Goal: Transaction & Acquisition: Purchase product/service

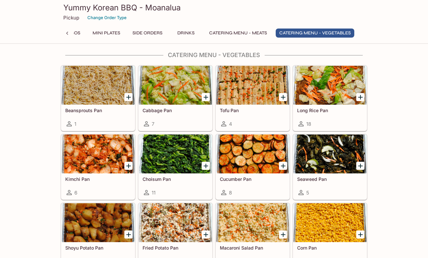
scroll to position [1580, 0]
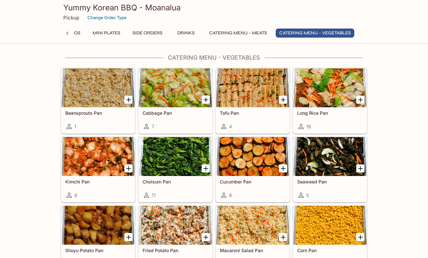
click at [347, 115] on h5 "Long Rice Pan" at bounding box center [330, 113] width 66 height 6
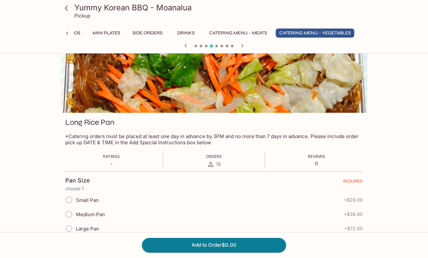
scroll to position [100, 0]
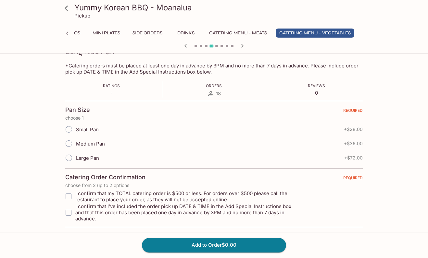
click at [74, 129] on input "Small Pan" at bounding box center [69, 130] width 14 height 14
radio input "true"
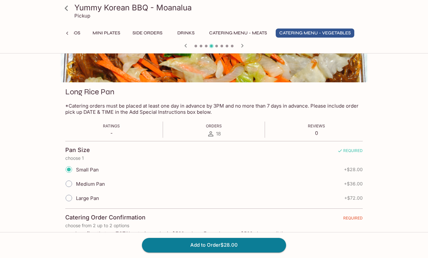
scroll to position [67, 0]
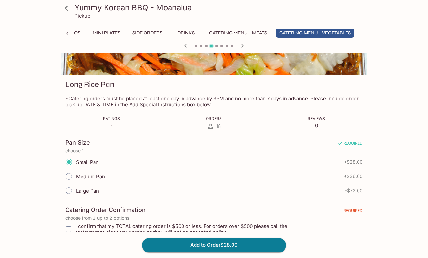
click at [68, 172] on input "Medium Pan" at bounding box center [69, 177] width 14 height 14
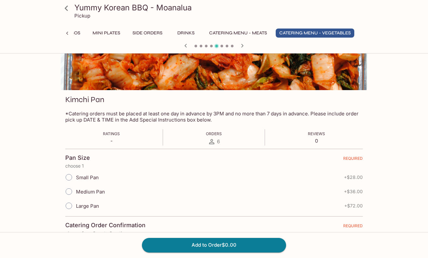
scroll to position [57, 0]
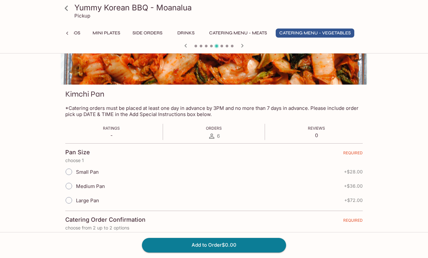
click at [187, 43] on icon "button" at bounding box center [186, 46] width 8 height 8
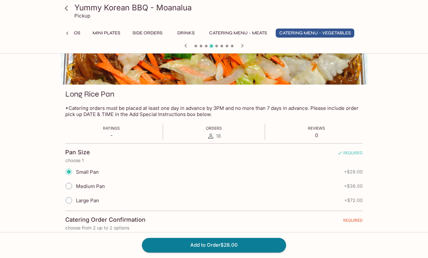
click at [68, 190] on input "Medium Pan" at bounding box center [69, 187] width 14 height 14
radio input "true"
click at [70, 170] on input "Small Pan" at bounding box center [69, 172] width 14 height 14
radio input "true"
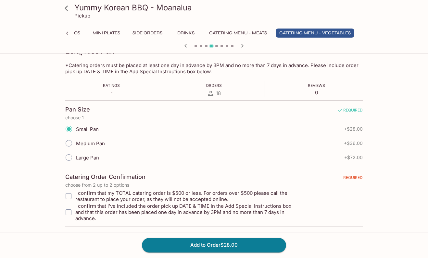
scroll to position [100, 0]
click at [68, 195] on input "I confirm that my TOTAL catering order is $500 or less. For orders over $500 pl…" at bounding box center [68, 196] width 13 height 13
checkbox input "true"
click at [66, 208] on input "I confirm that I’ve included the order pick up DATE & TIME in the Add Special I…" at bounding box center [68, 213] width 13 height 13
checkbox input "true"
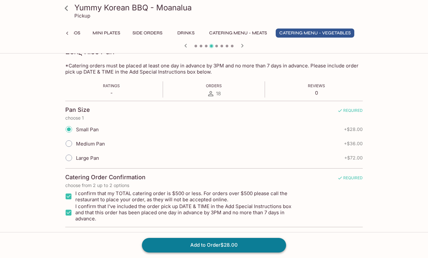
click at [184, 243] on button "Add to Order $28.00" at bounding box center [214, 245] width 144 height 14
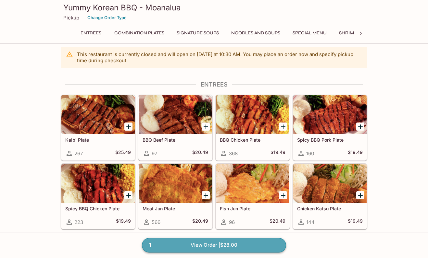
click at [203, 249] on link "1 View Order | $28.00" at bounding box center [214, 245] width 144 height 14
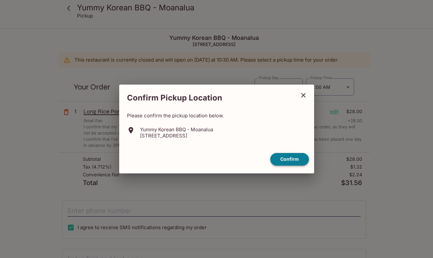
click at [288, 163] on button "Confirm" at bounding box center [289, 159] width 39 height 13
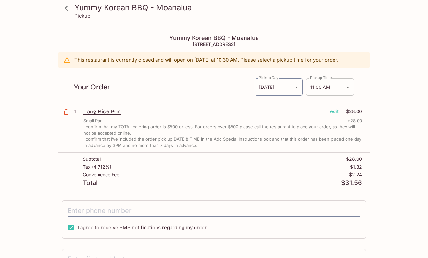
click at [329, 91] on body "Yummy Korean BBQ - Moanalua Pickup Yummy Korean BBQ - Moanalua [STREET_ADDRESS]…" at bounding box center [214, 158] width 428 height 258
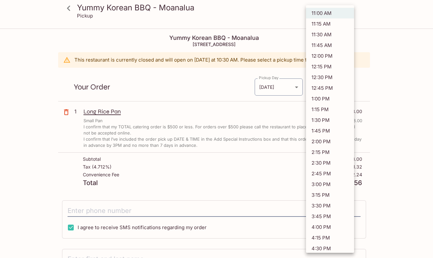
click at [320, 11] on li "11:00 AM" at bounding box center [330, 13] width 48 height 11
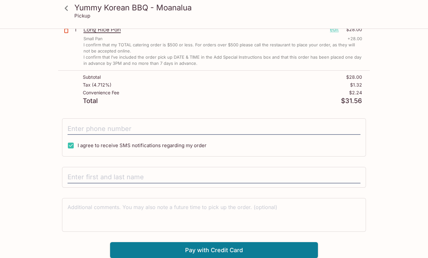
scroll to position [82, 0]
click at [114, 132] on input "tel" at bounding box center [214, 129] width 293 height 12
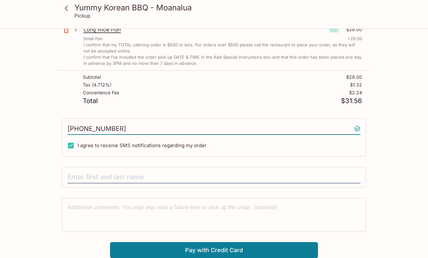
type input "[PHONE_NUMBER]"
click at [110, 170] on div at bounding box center [214, 177] width 304 height 21
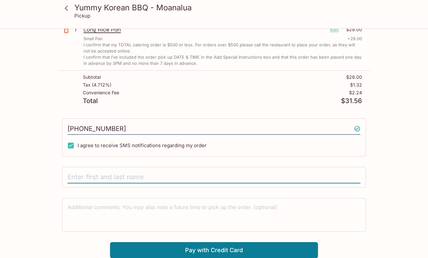
click at [114, 178] on input "text" at bounding box center [214, 177] width 293 height 12
type input "[PERSON_NAME]"
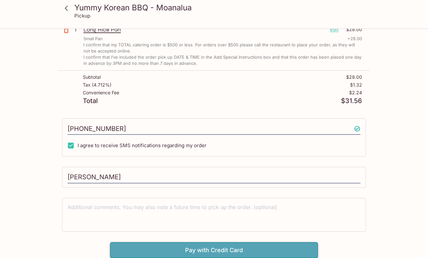
click at [205, 251] on button "Pay with Credit Card" at bounding box center [214, 251] width 208 height 16
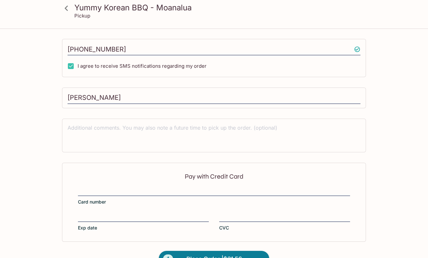
scroll to position [180, 0]
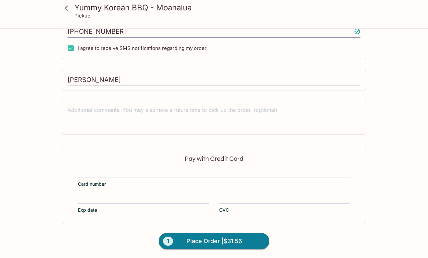
click at [117, 193] on div "Pay with Credit Card Card number Exp date CVC" at bounding box center [214, 184] width 304 height 79
click at [229, 192] on div "Pay with Credit Card Card number Exp date CVC" at bounding box center [214, 184] width 304 height 79
click at [189, 220] on div "Pay with Credit Card Card number Exp date CVC" at bounding box center [214, 184] width 304 height 79
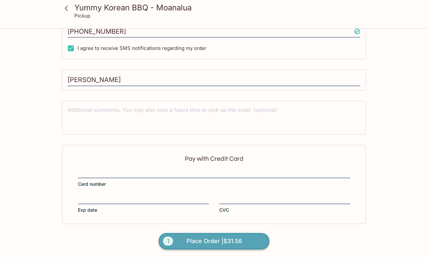
click at [198, 238] on span "Place Order | $31.56" at bounding box center [214, 241] width 56 height 10
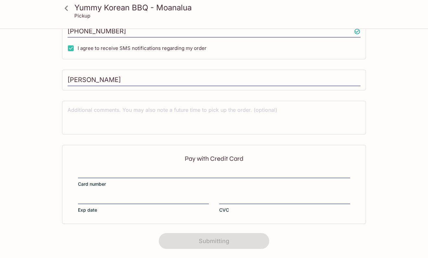
scroll to position [100, 0]
